Goal: Information Seeking & Learning: Check status

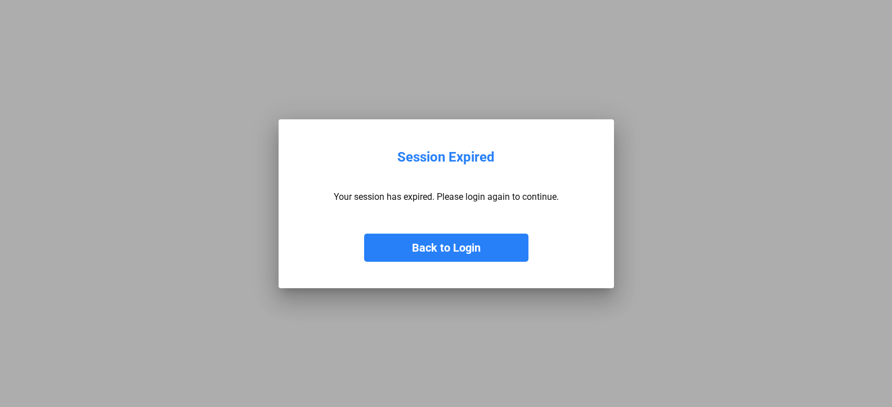
click at [427, 243] on button "Back to Login" at bounding box center [446, 248] width 164 height 28
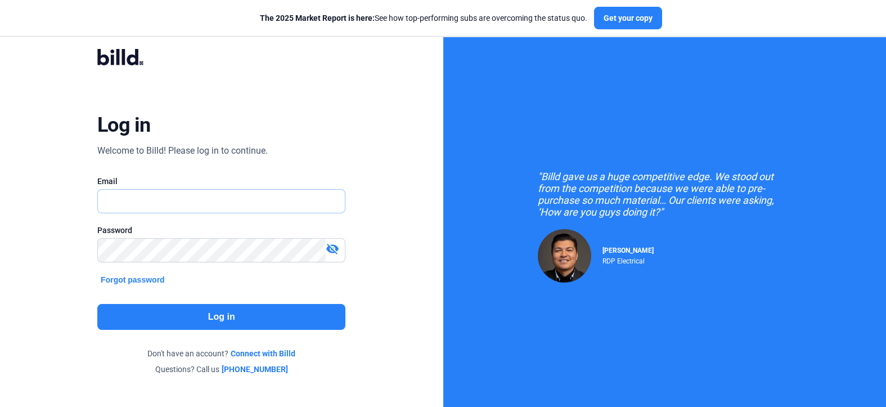
type input "[PERSON_NAME][EMAIL_ADDRESS][DOMAIN_NAME]"
click at [175, 323] on button "Log in" at bounding box center [221, 317] width 248 height 26
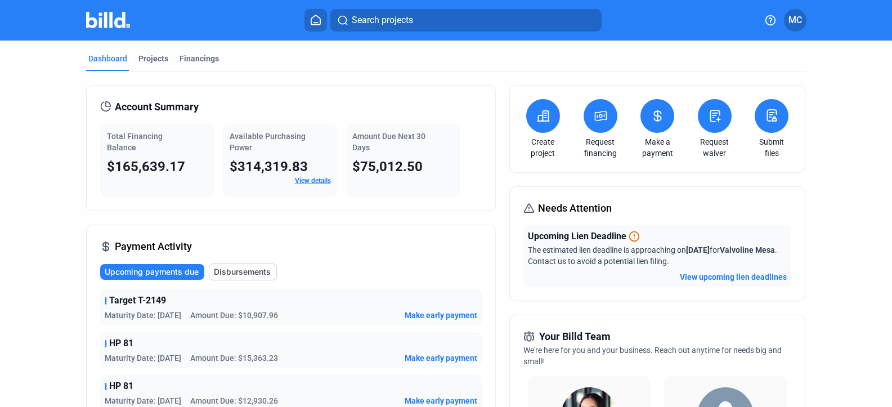
click at [317, 178] on link "View details" at bounding box center [313, 181] width 36 height 8
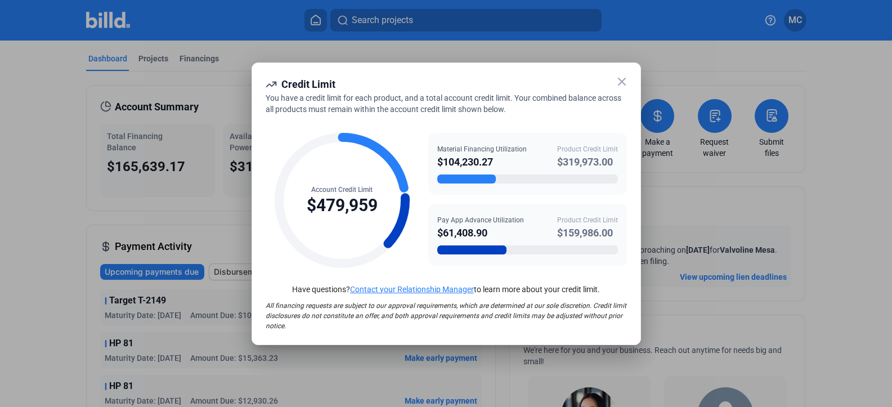
click at [47, 177] on div at bounding box center [446, 203] width 892 height 407
click at [619, 83] on icon at bounding box center [622, 82] width 14 height 14
